Goal: Task Accomplishment & Management: Use online tool/utility

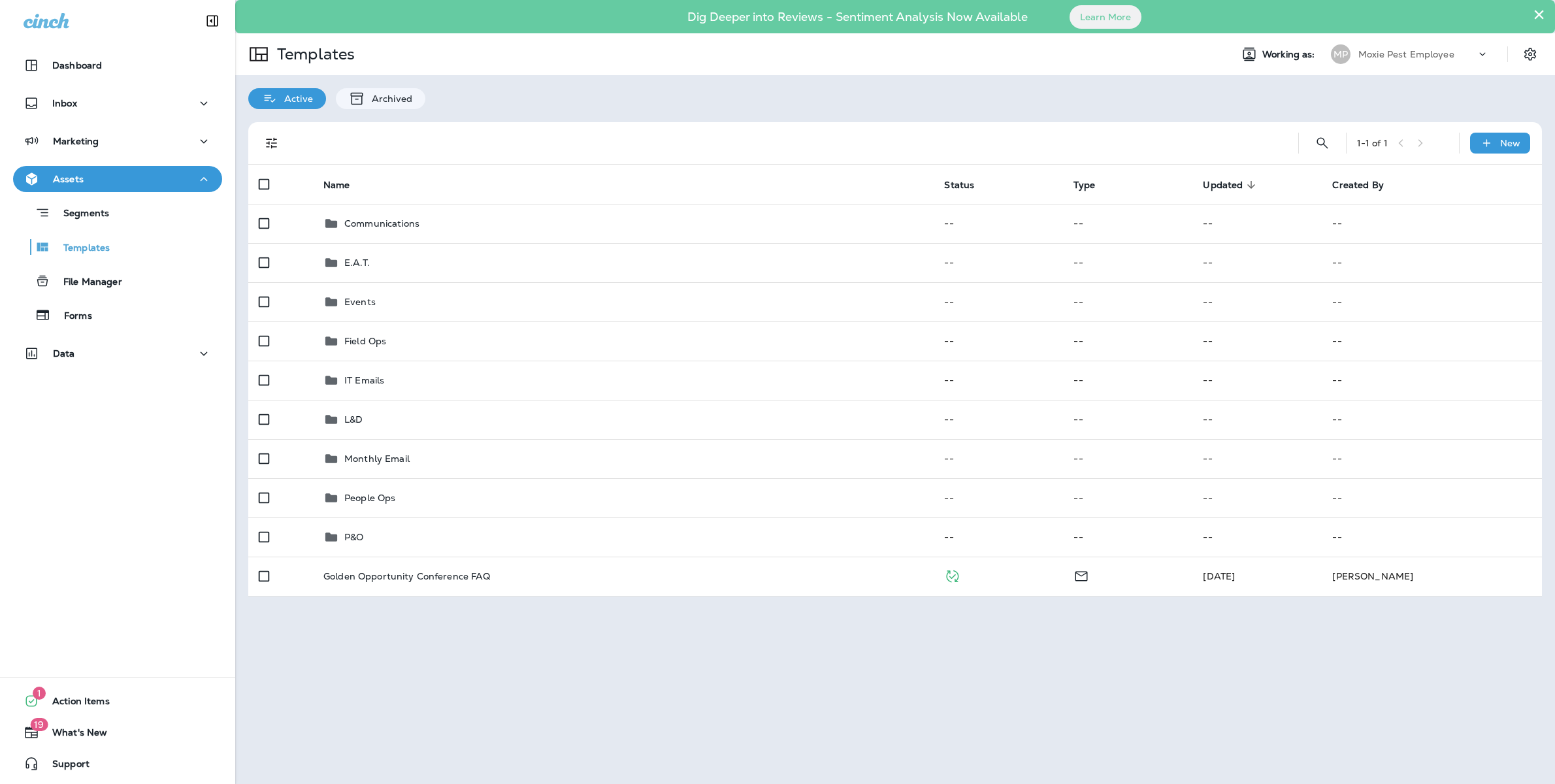
click at [844, 85] on div "Active Archived" at bounding box center [895, 92] width 1320 height 34
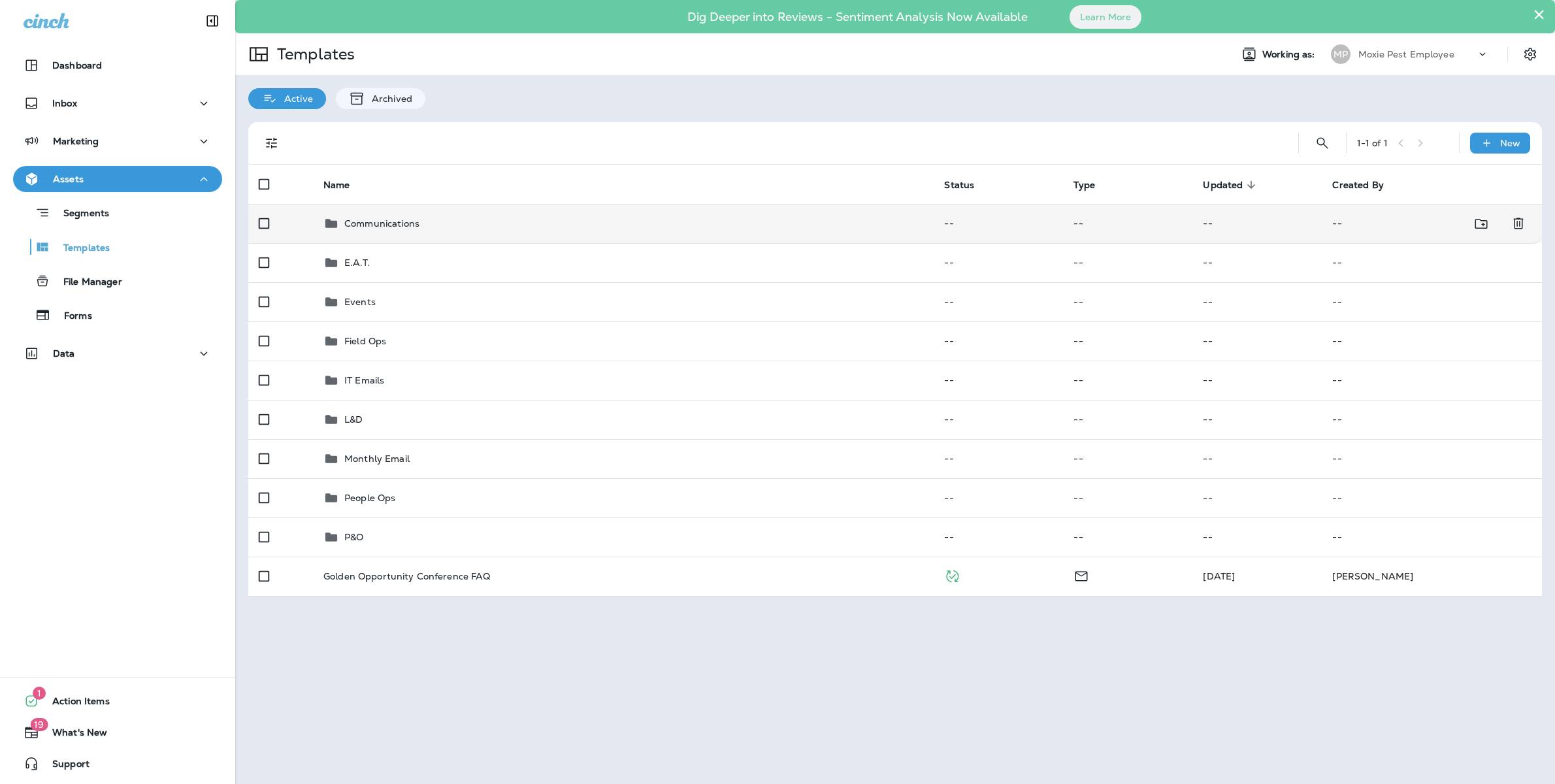
click at [374, 223] on p "Communications" at bounding box center [381, 224] width 75 height 10
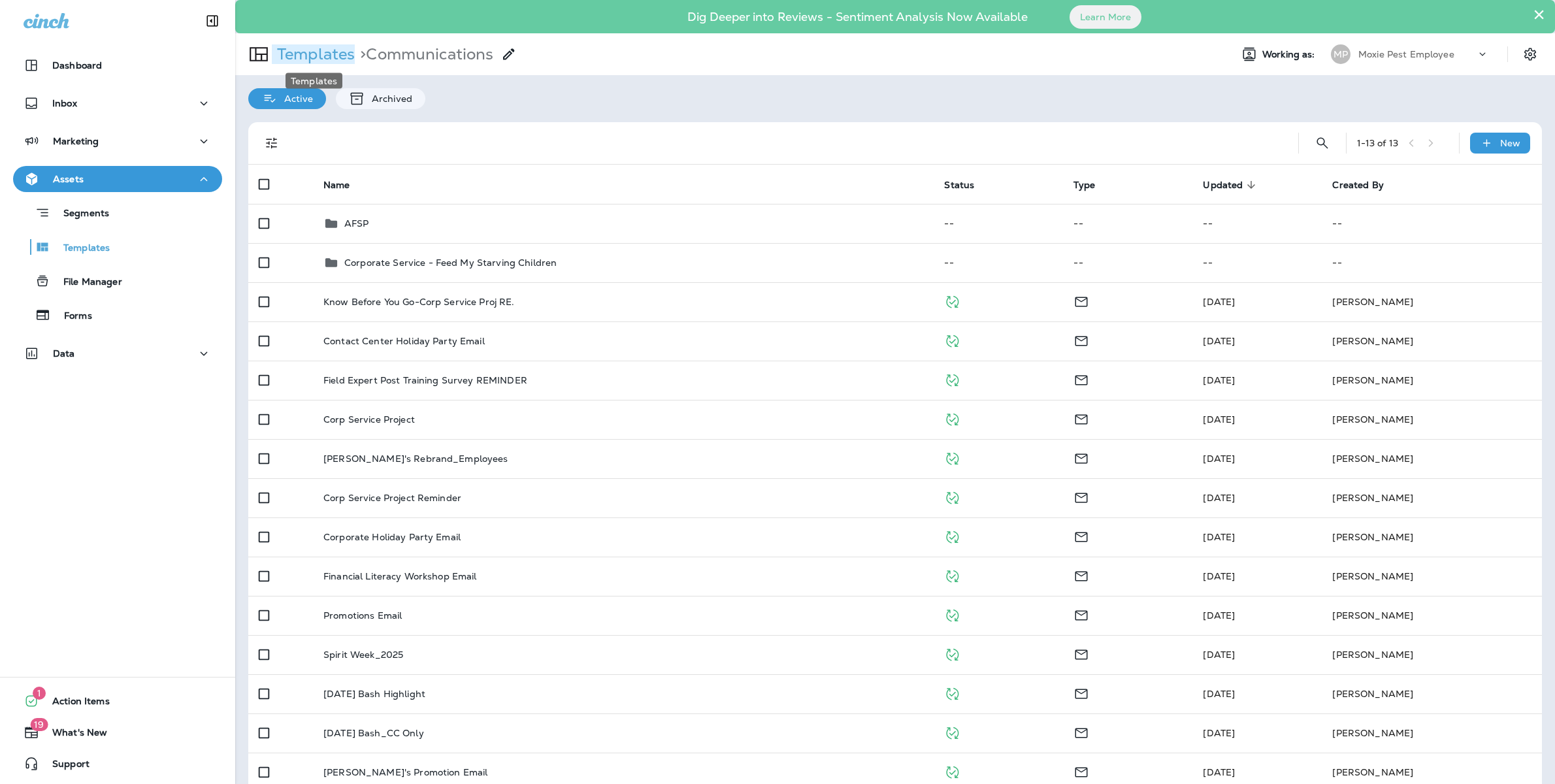
click at [346, 58] on p "Templates" at bounding box center [313, 53] width 83 height 19
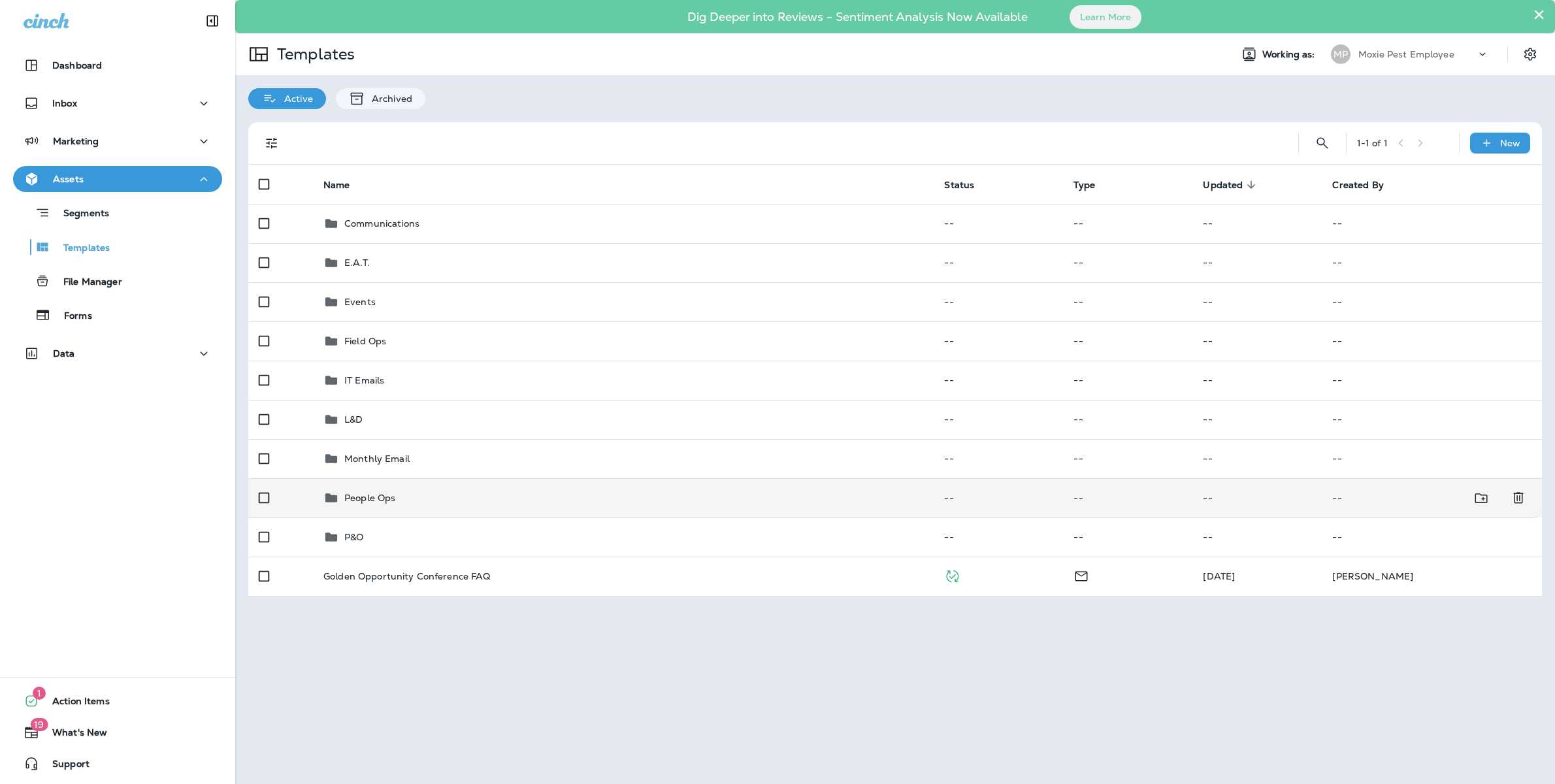
click at [407, 502] on div "People Ops" at bounding box center [623, 498] width 600 height 16
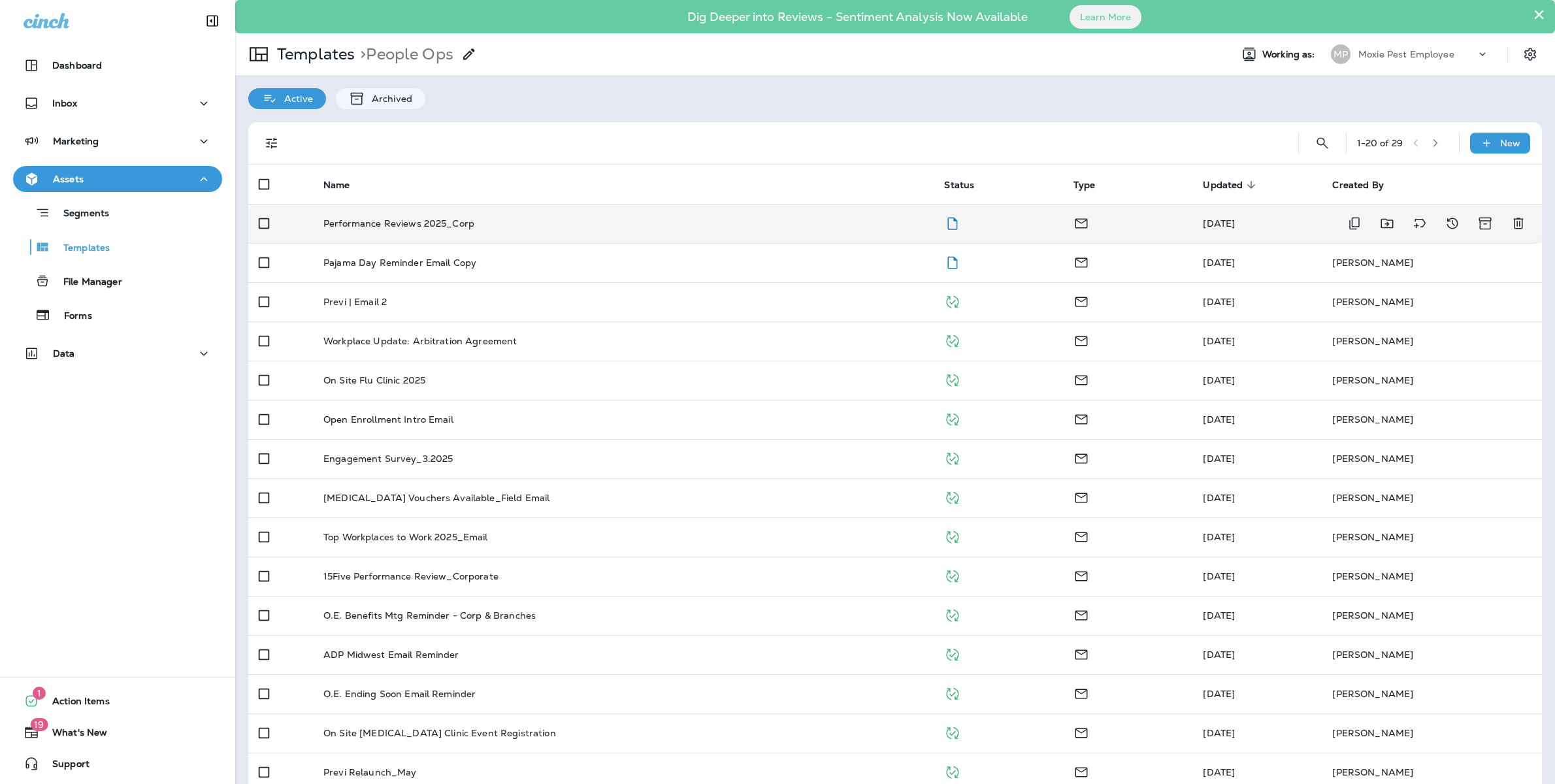
click at [404, 218] on p "Performance Reviews 2025_Corp" at bounding box center [399, 224] width 151 height 10
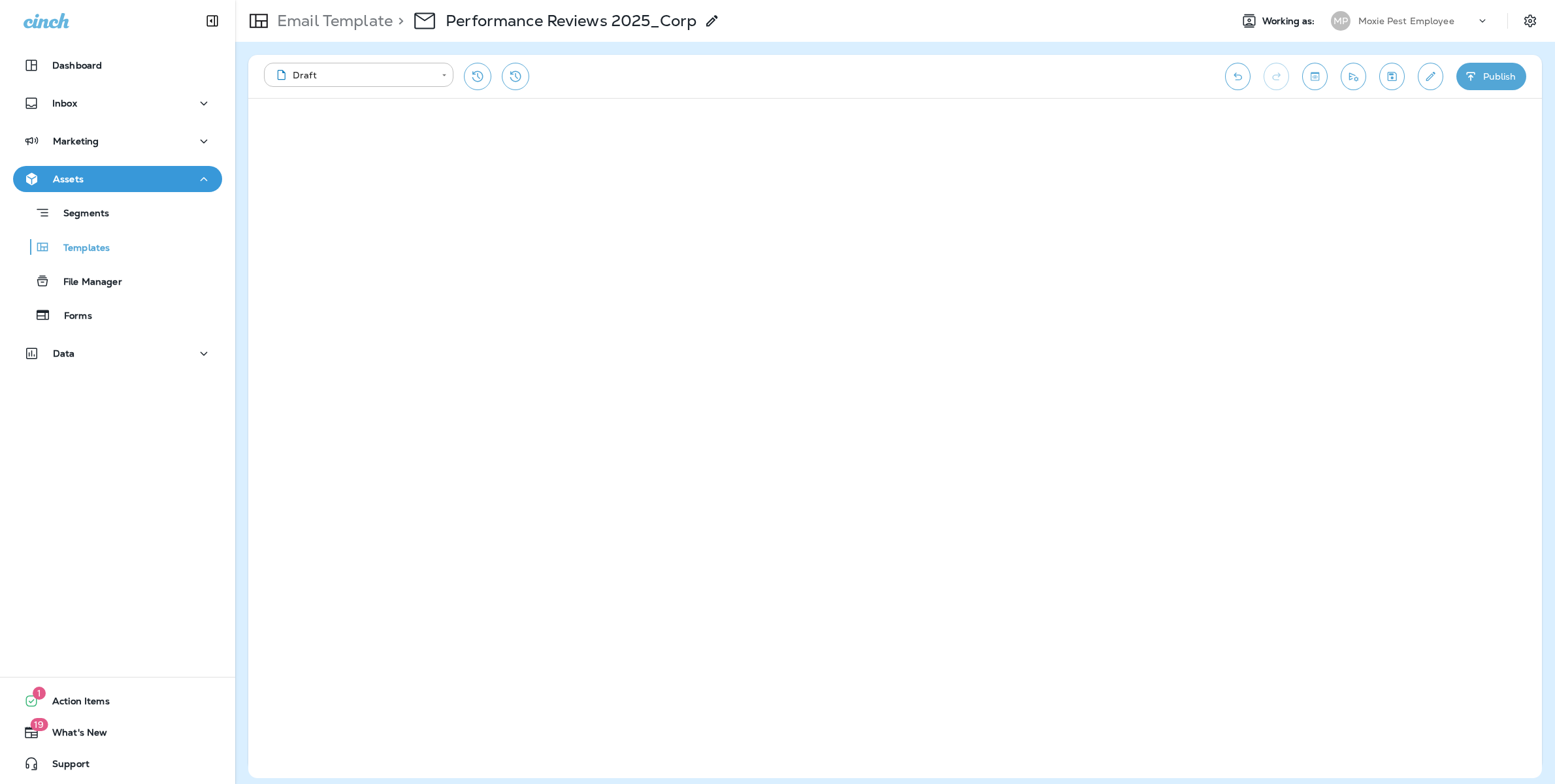
click at [876, 19] on div "Email Template > Performance Reviews 2025_Corp" at bounding box center [728, 20] width 985 height 36
click at [1350, 86] on button "Send test email" at bounding box center [1353, 76] width 25 height 27
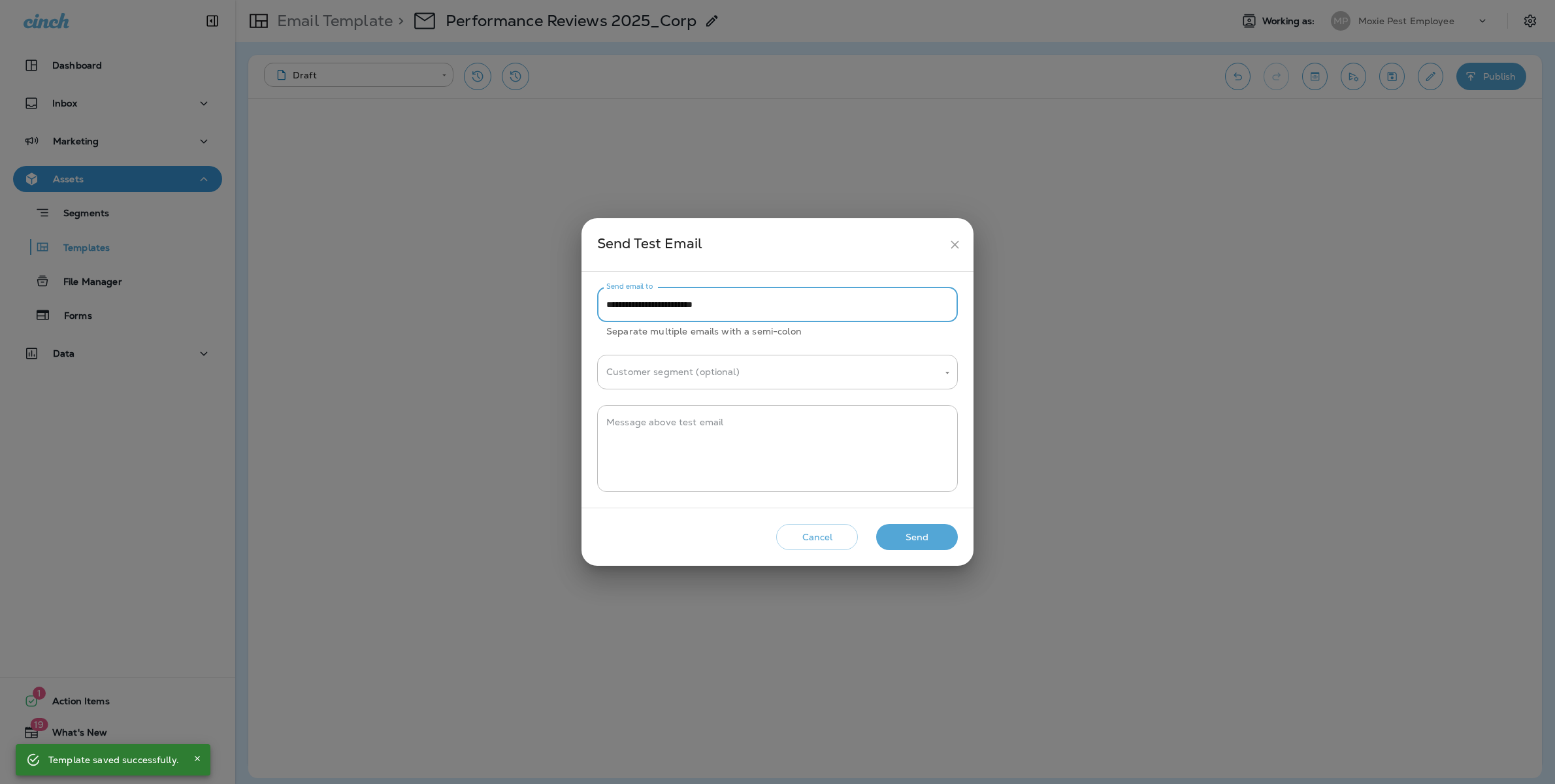
drag, startPoint x: 634, startPoint y: 307, endPoint x: 545, endPoint y: 307, distance: 89.0
click at [545, 307] on div "**********" at bounding box center [778, 392] width 1555 height 784
type input "**********"
click at [938, 538] on button "Send" at bounding box center [916, 538] width 81 height 27
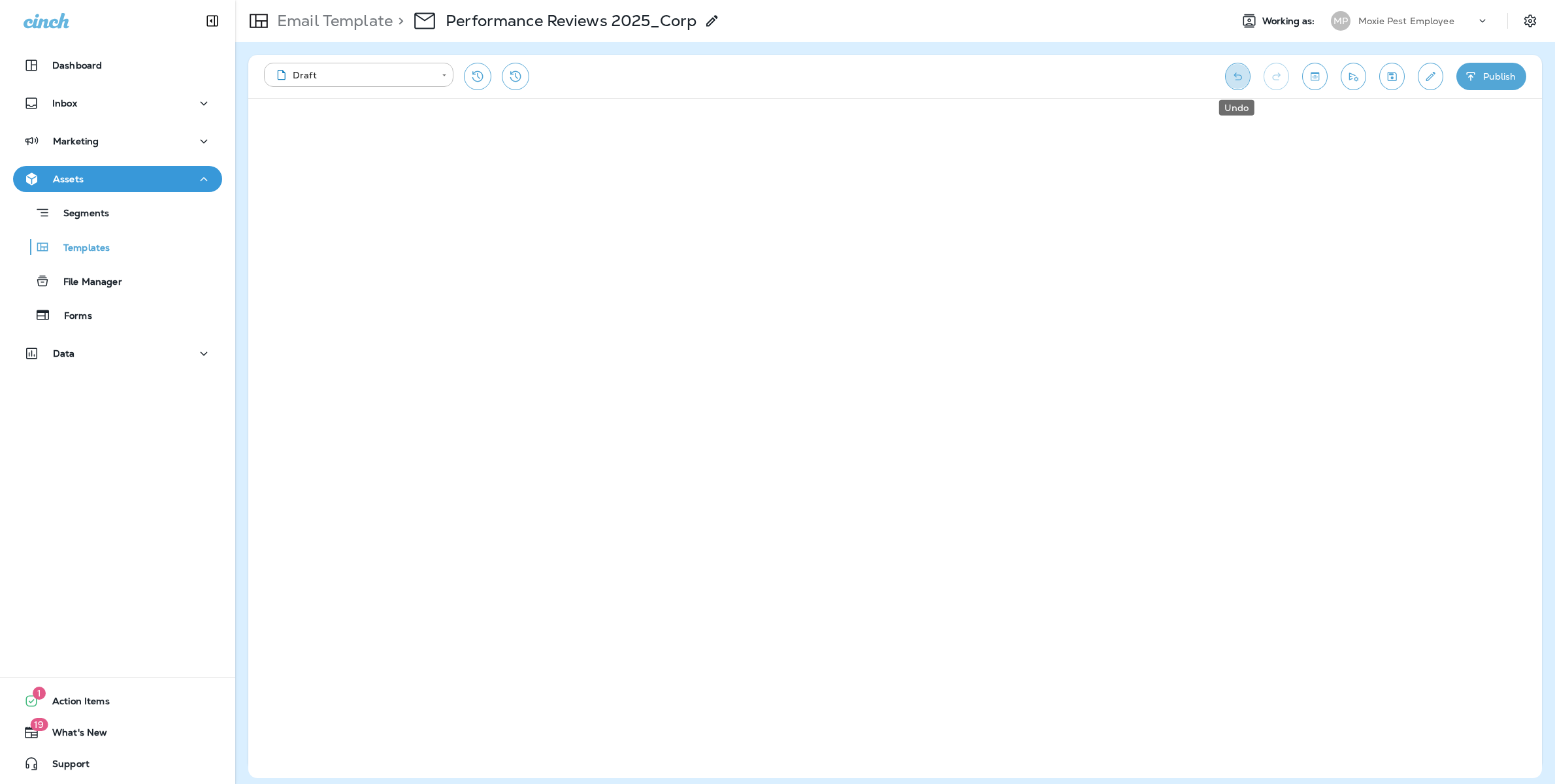
click at [1236, 76] on icon "Undo" at bounding box center [1237, 76] width 14 height 13
click at [988, 8] on div "Email Template > Performance Reviews 2025_Corp" at bounding box center [728, 20] width 985 height 36
click at [90, 249] on p "Templates" at bounding box center [80, 248] width 59 height 13
